Goal: Navigation & Orientation: Find specific page/section

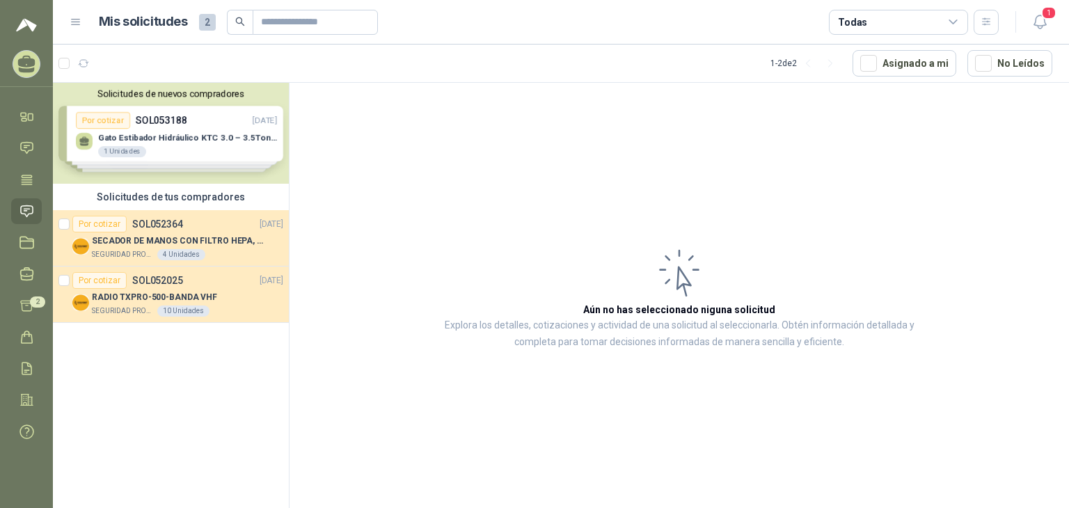
click at [206, 20] on span "2" at bounding box center [207, 22] width 17 height 17
click at [200, 26] on span "2" at bounding box center [207, 22] width 17 height 17
click at [212, 145] on div "Solicitudes de nuevos compradores Por cotizar SOL053188 [DATE] Gato Estibador H…" at bounding box center [171, 133] width 236 height 101
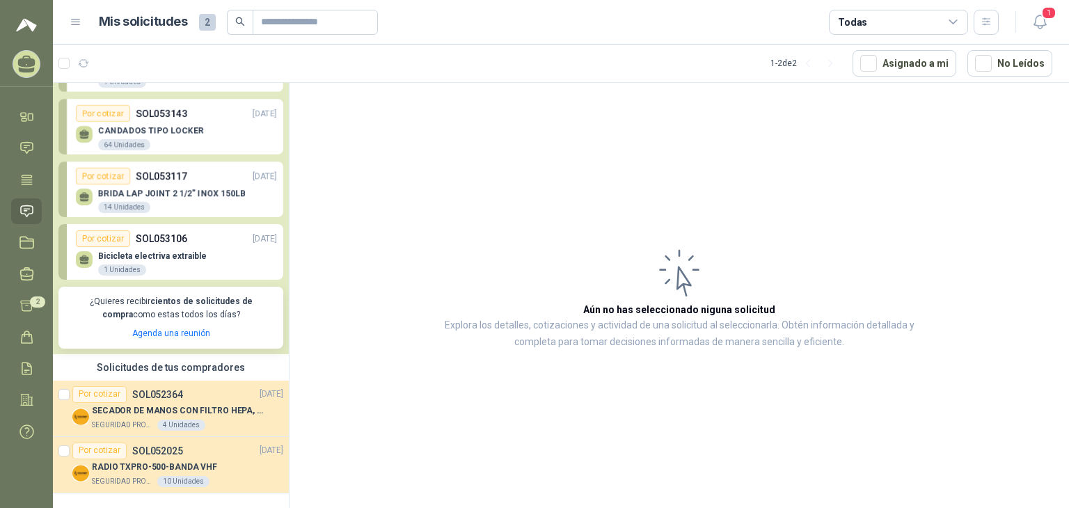
scroll to position [70, 0]
click at [18, 305] on link "Cotizar 2" at bounding box center [26, 306] width 31 height 26
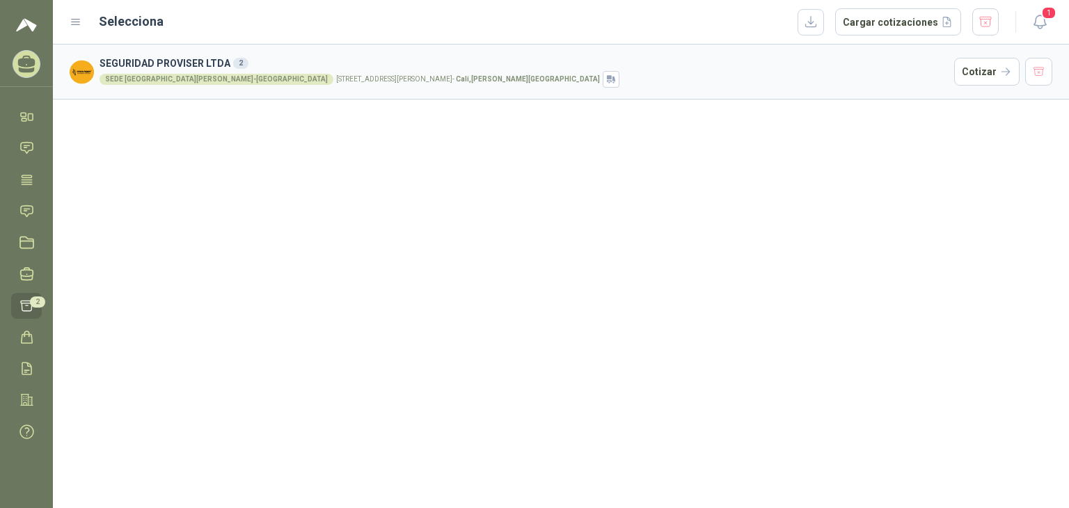
click at [19, 61] on icon at bounding box center [26, 62] width 17 height 12
click at [28, 302] on icon at bounding box center [27, 306] width 12 height 10
click at [22, 63] on icon at bounding box center [26, 62] width 17 height 12
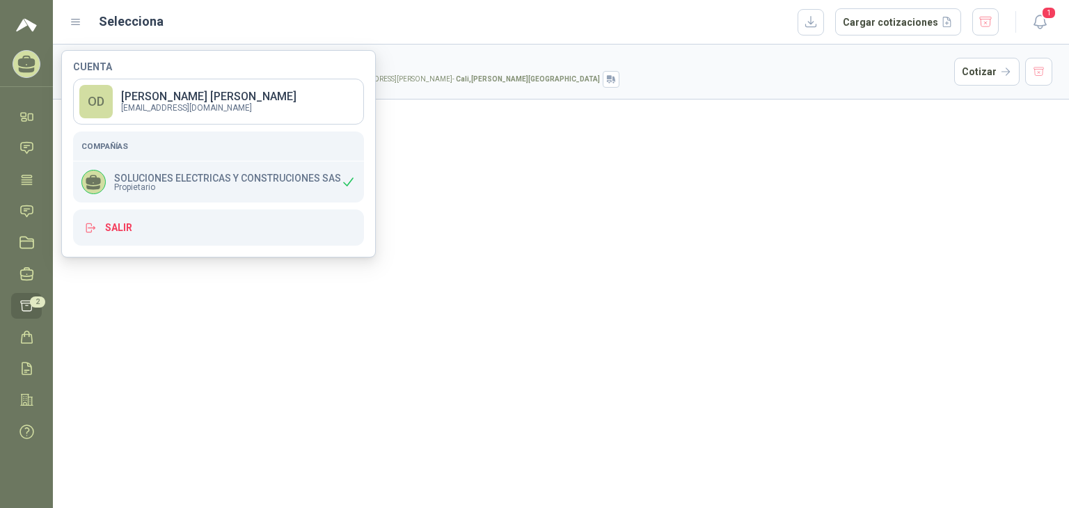
click at [22, 25] on img at bounding box center [26, 25] width 21 height 17
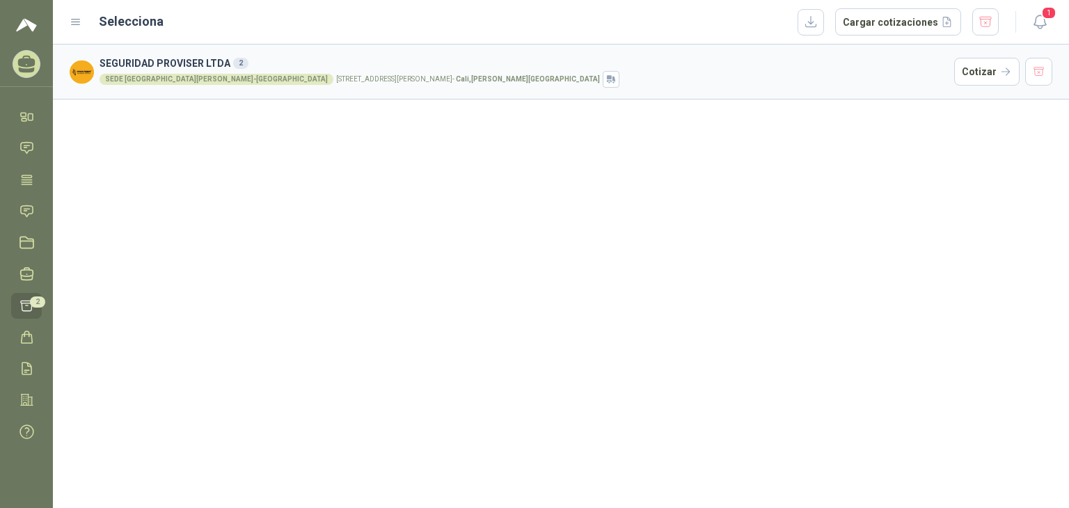
click at [26, 63] on icon at bounding box center [26, 62] width 17 height 12
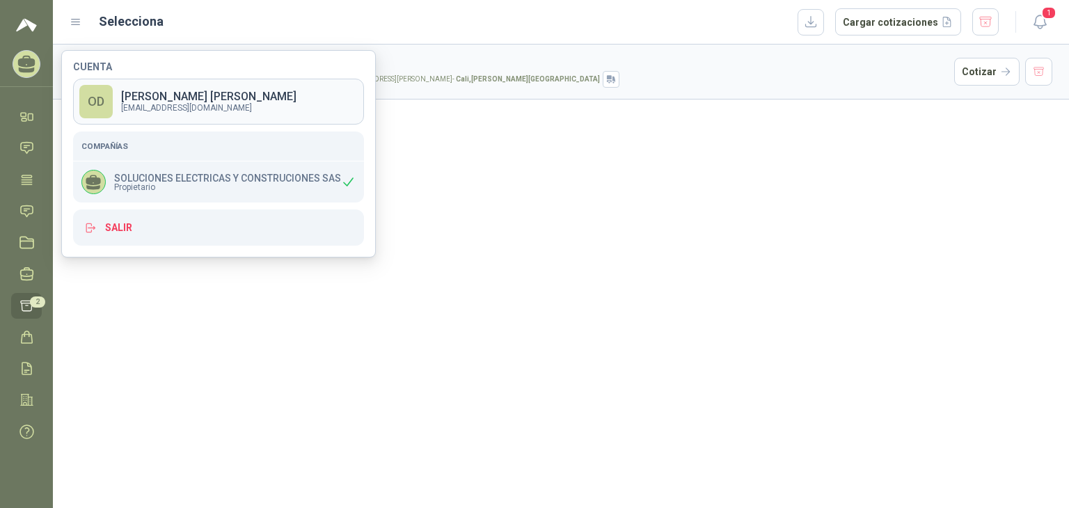
click at [187, 107] on p "[EMAIL_ADDRESS][DOMAIN_NAME]" at bounding box center [208, 108] width 175 height 8
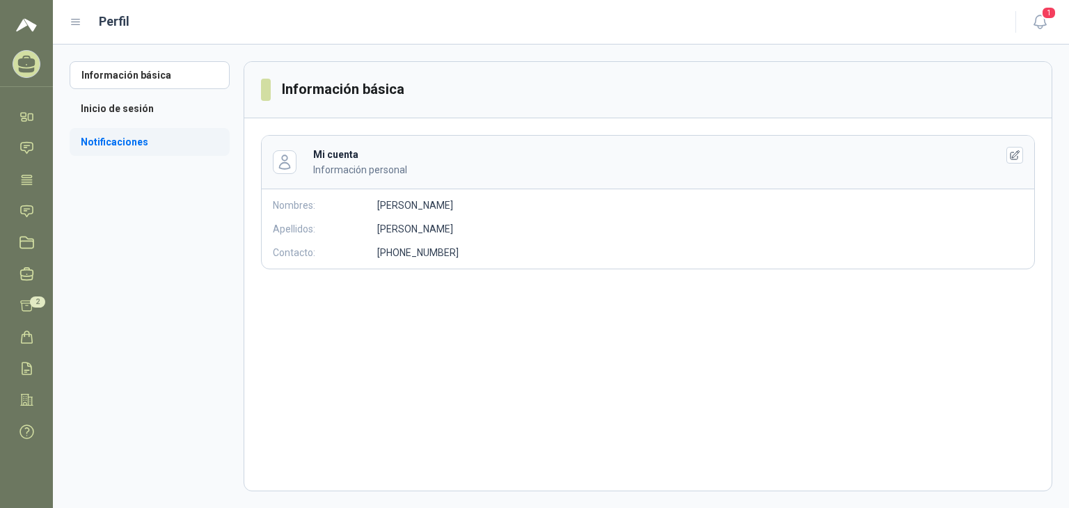
click at [97, 141] on li "Notificaciones" at bounding box center [150, 142] width 160 height 28
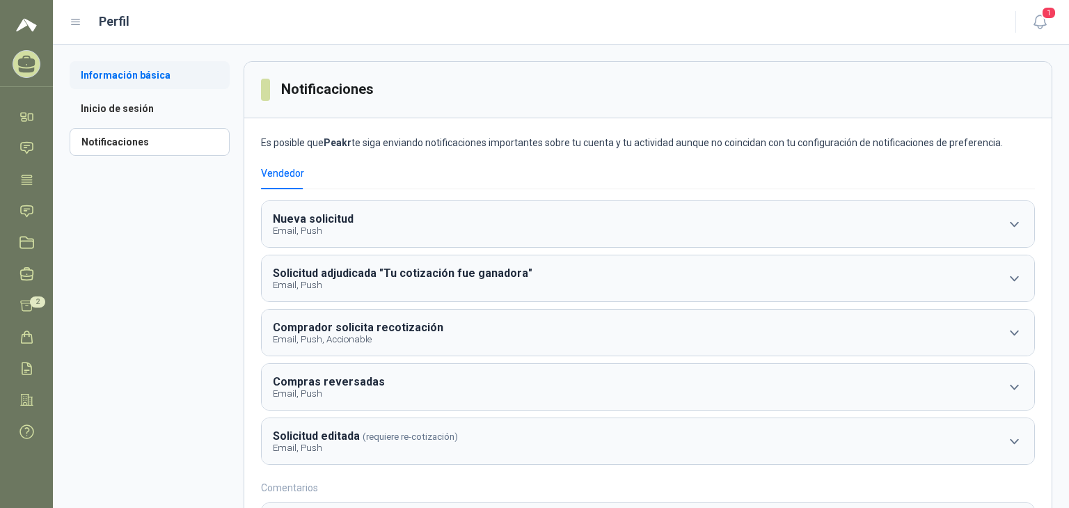
click at [103, 69] on li "Información básica" at bounding box center [150, 75] width 160 height 28
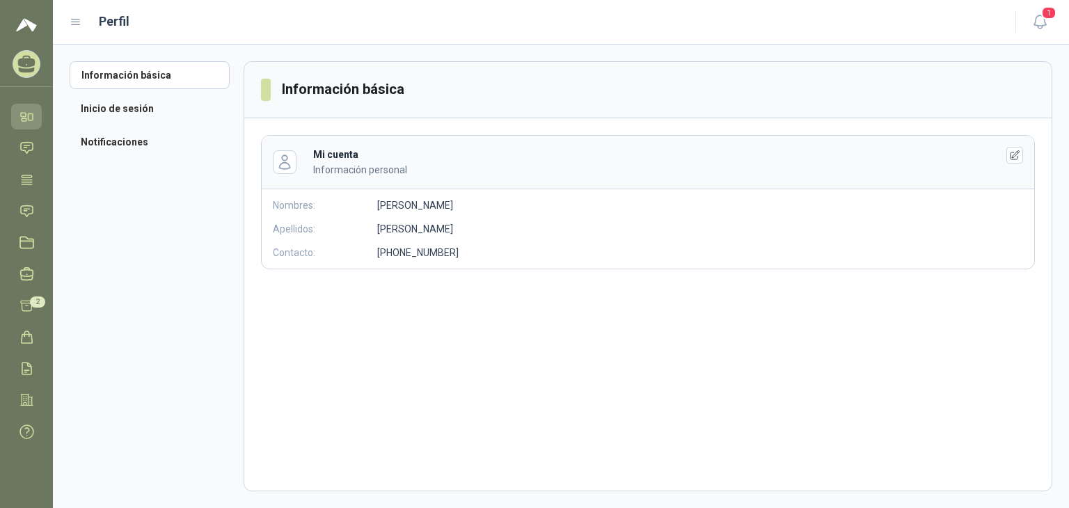
click at [24, 116] on icon at bounding box center [23, 114] width 5 height 3
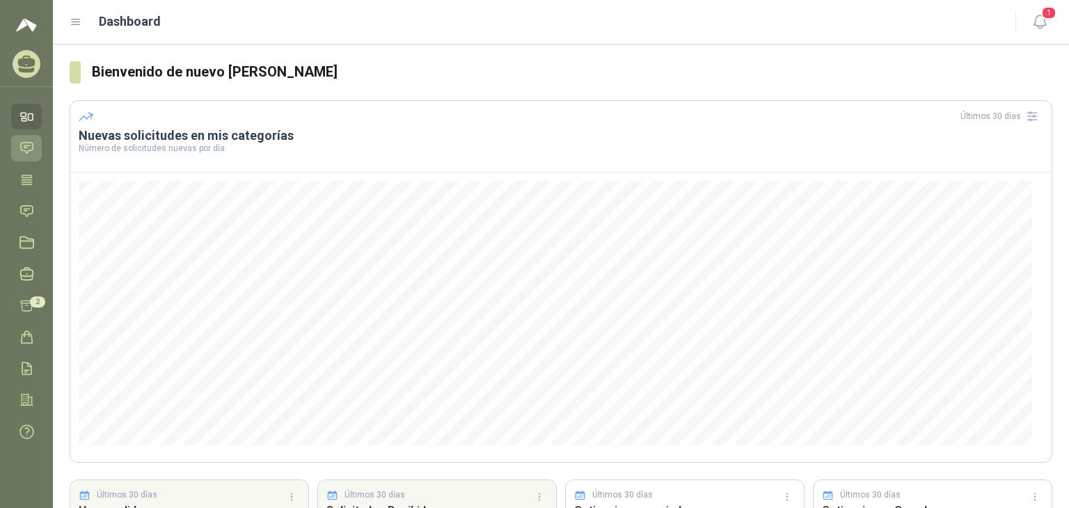
click at [32, 150] on icon at bounding box center [27, 148] width 12 height 11
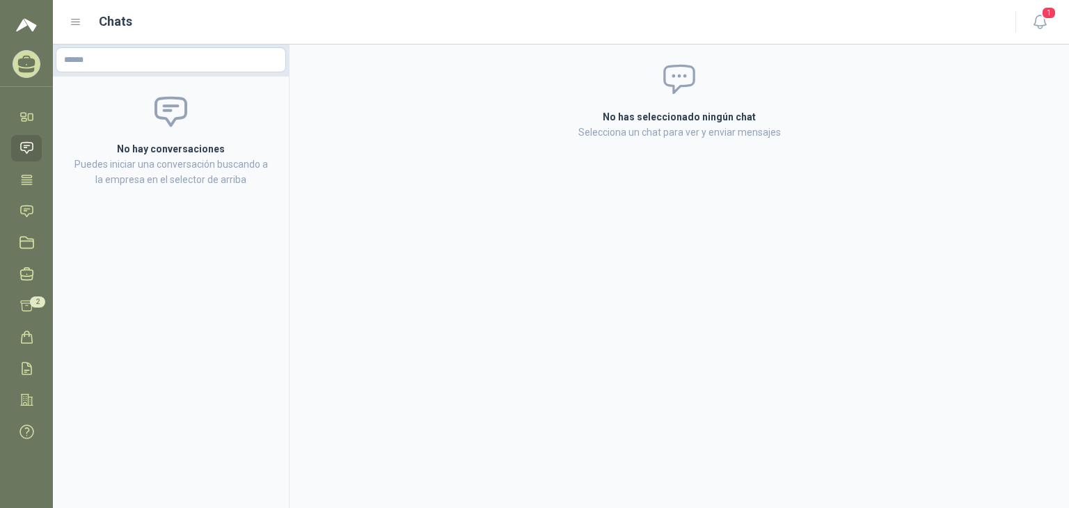
click at [24, 26] on img at bounding box center [26, 25] width 21 height 17
click at [26, 404] on icon at bounding box center [27, 400] width 12 height 11
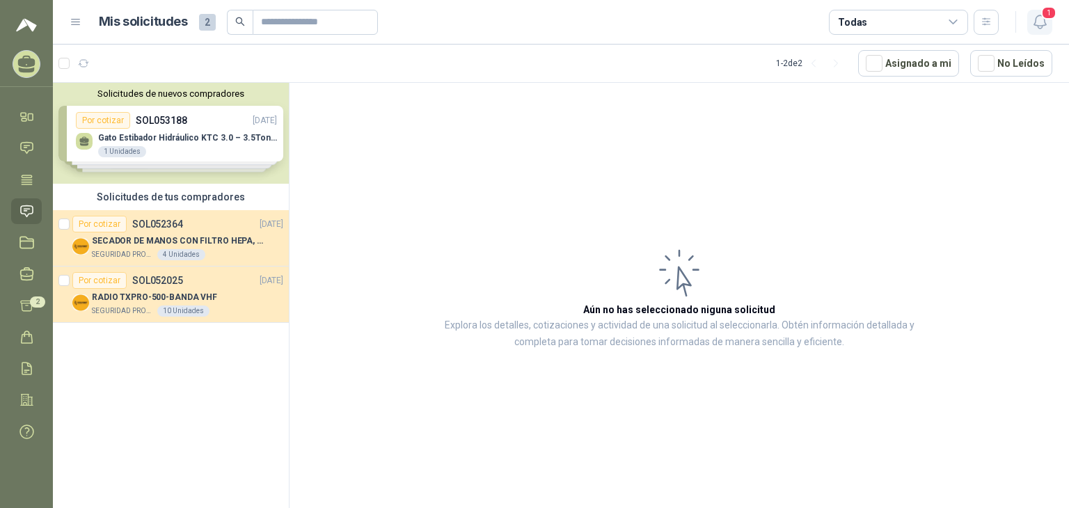
click at [645, 26] on icon "button" at bounding box center [1039, 21] width 17 height 17
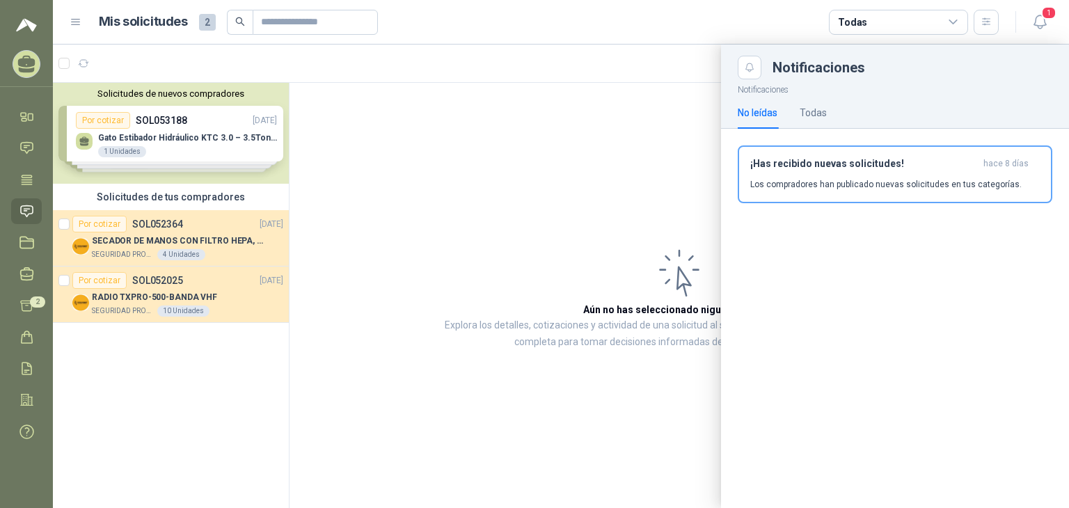
click at [331, 355] on div at bounding box center [561, 277] width 1016 height 464
